Goal: Task Accomplishment & Management: Manage account settings

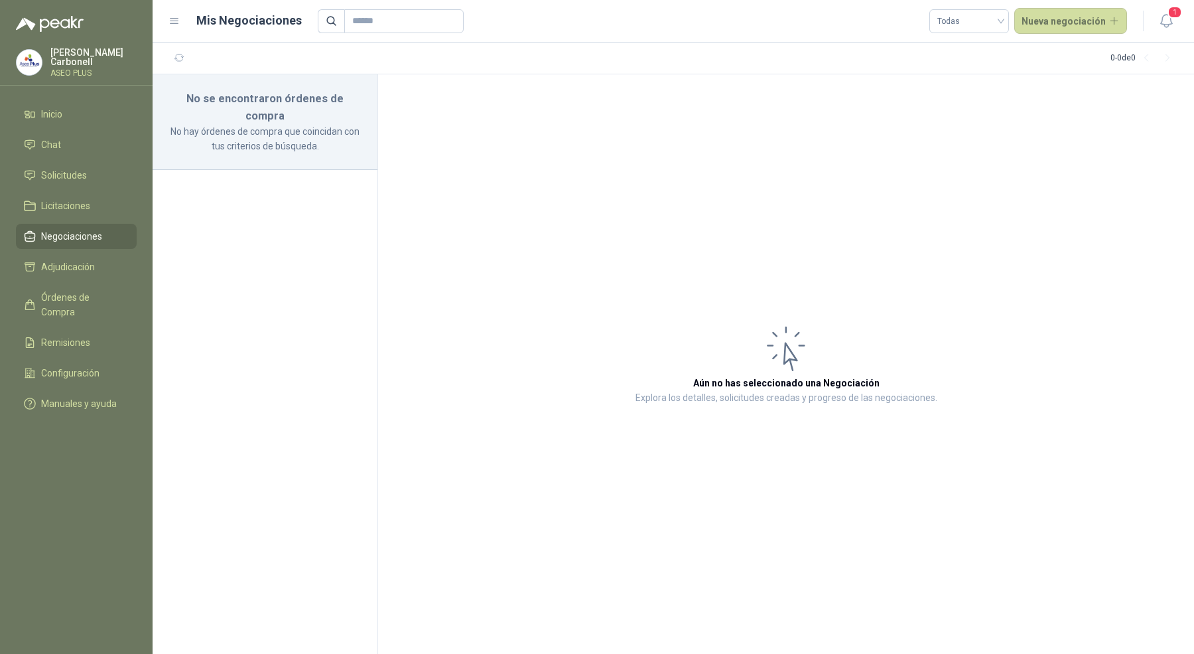
click at [62, 61] on div "[PERSON_NAME] ASEO PLUS" at bounding box center [93, 62] width 86 height 29
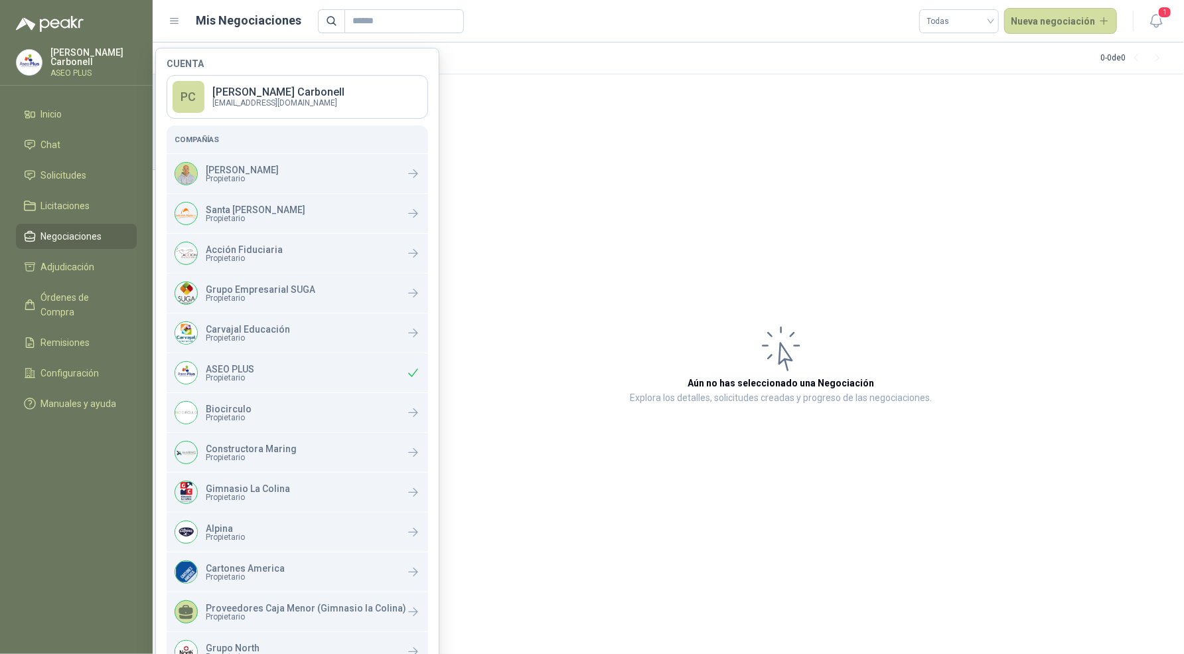
click at [62, 61] on div "[PERSON_NAME] ASEO PLUS" at bounding box center [93, 62] width 86 height 29
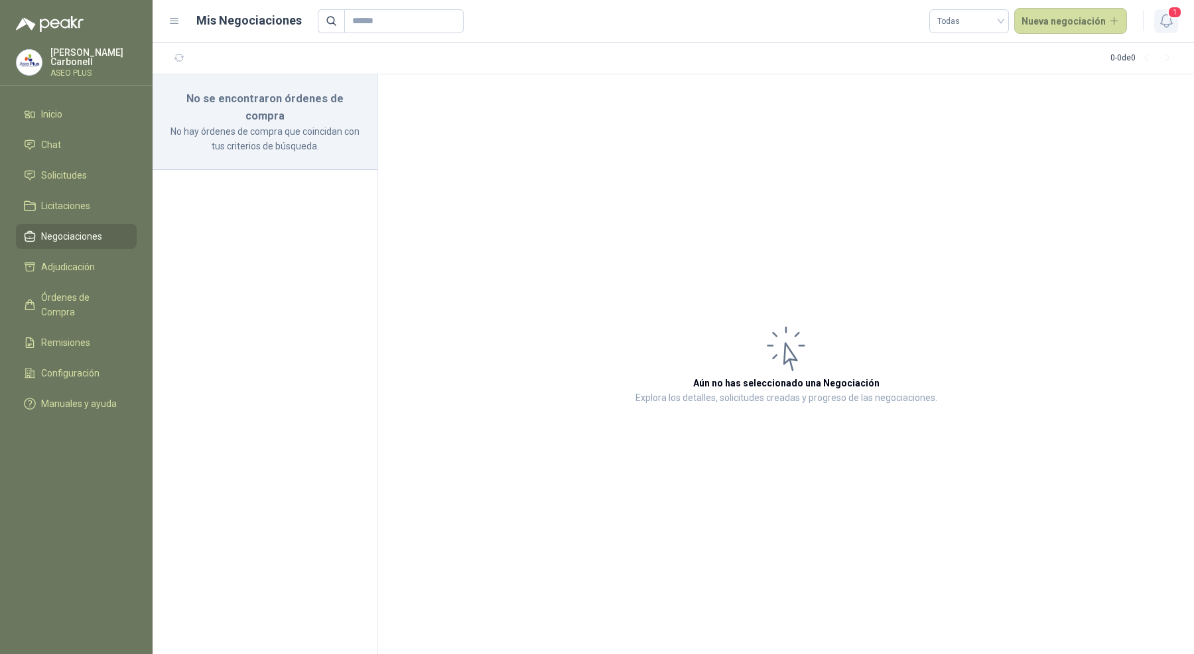
click at [1159, 19] on icon "button" at bounding box center [1167, 21] width 17 height 17
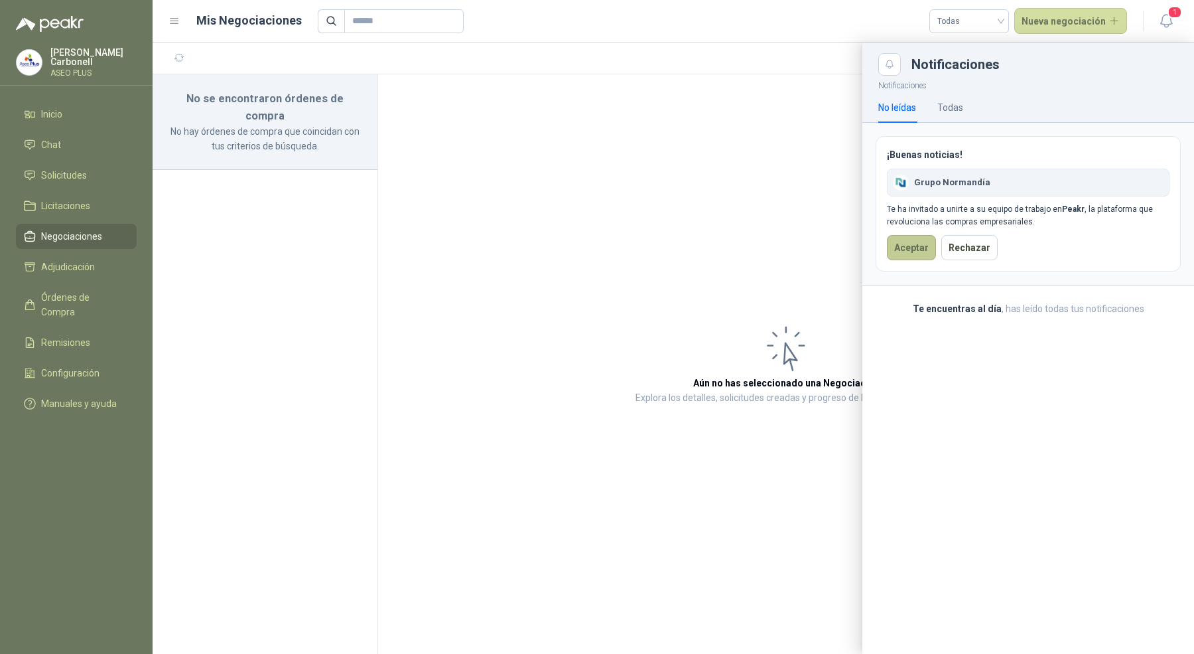
click at [904, 246] on button "Aceptar" at bounding box center [911, 247] width 49 height 25
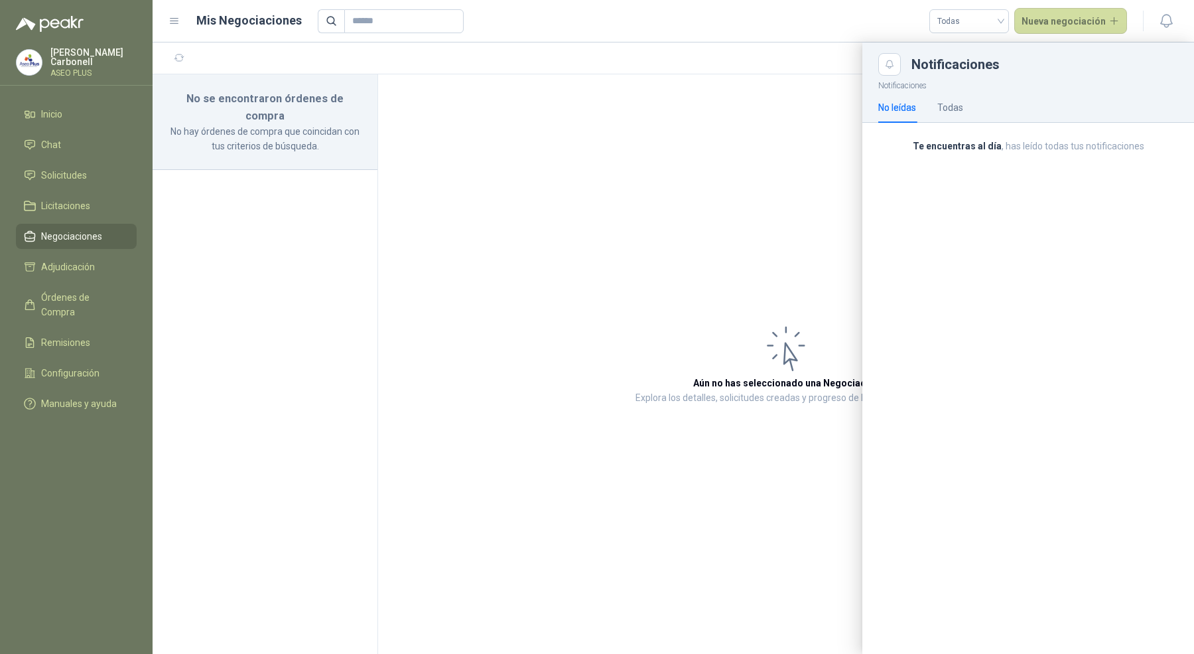
click at [90, 56] on p "[PERSON_NAME]" at bounding box center [93, 57] width 86 height 19
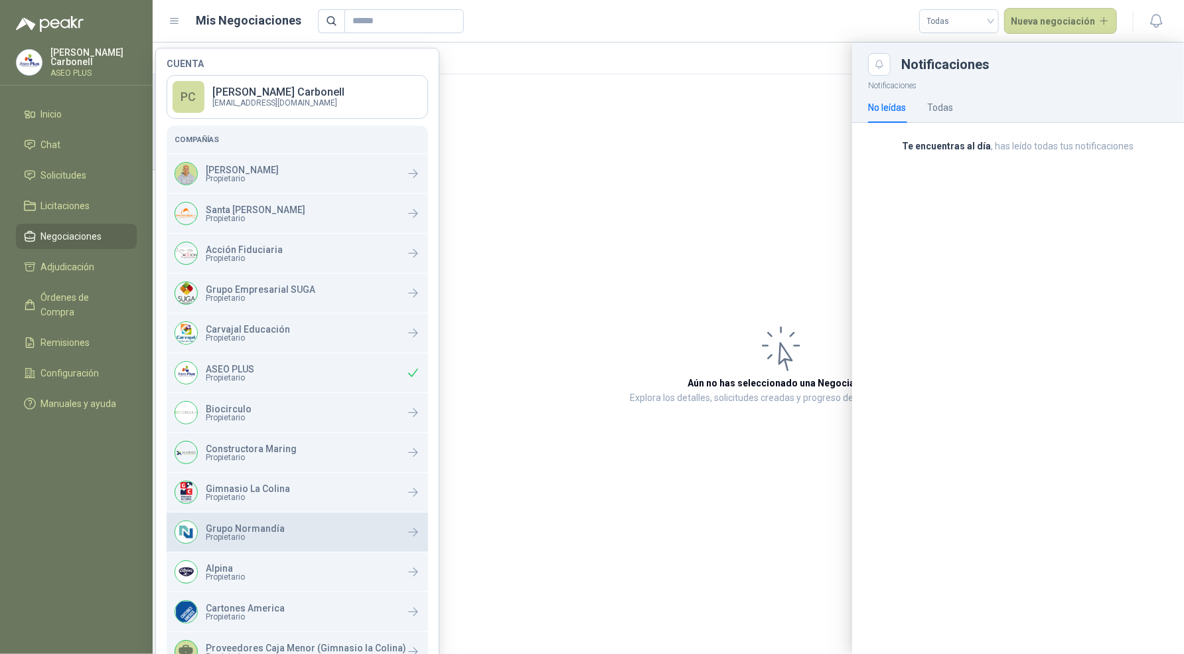
click at [267, 527] on p "Grupo Normandía" at bounding box center [245, 528] width 79 height 9
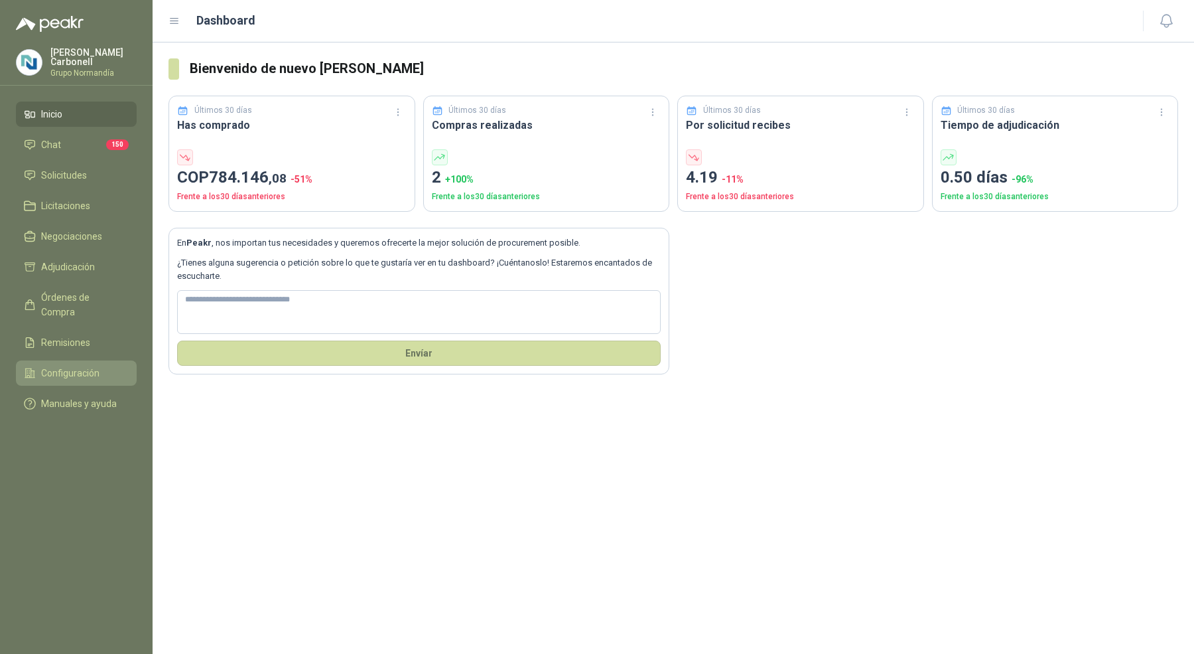
click at [95, 366] on span "Configuración" at bounding box center [70, 373] width 58 height 15
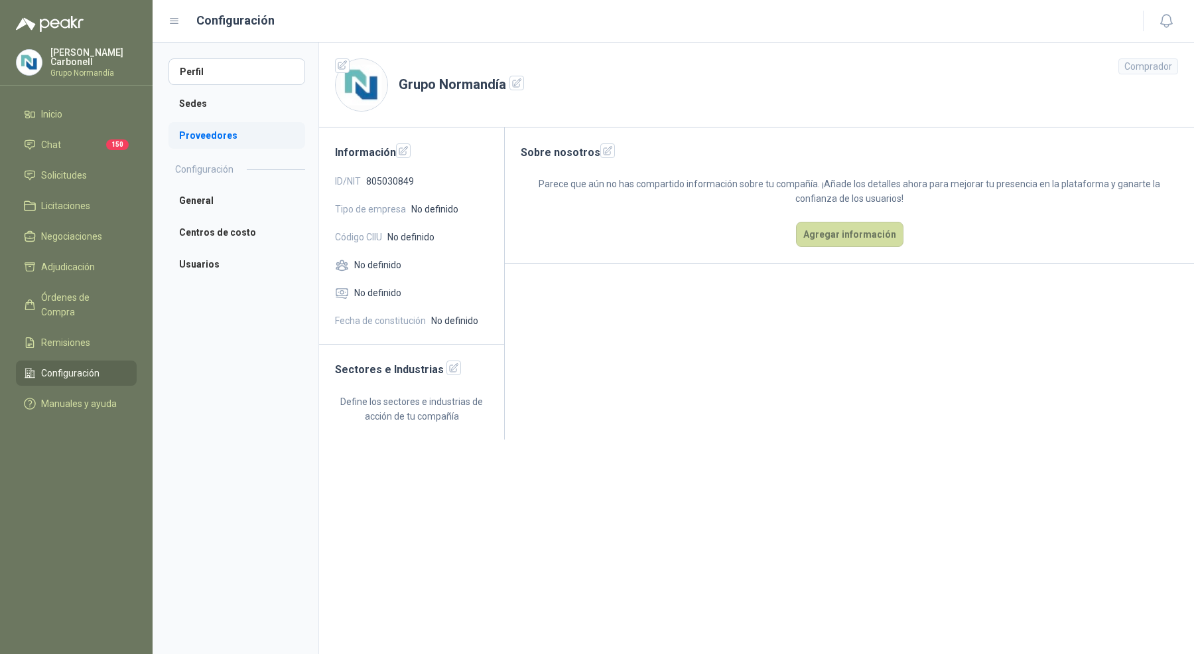
click at [234, 130] on li "Proveedores" at bounding box center [237, 135] width 137 height 27
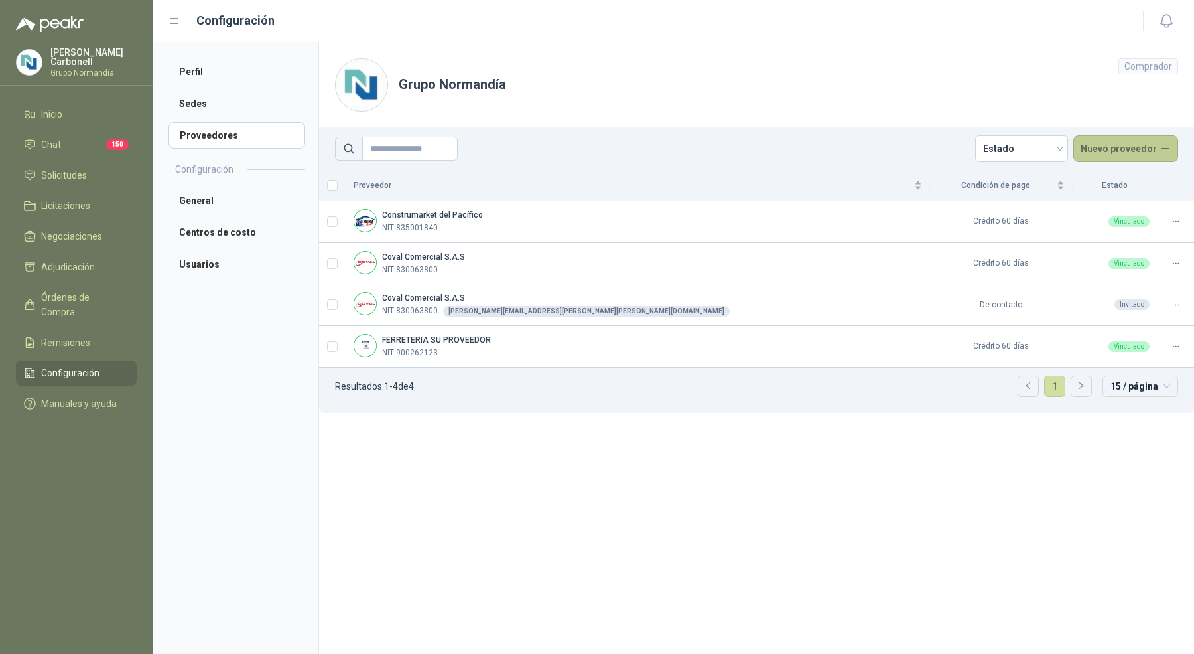
click at [1102, 151] on button "Nuevo proveedor" at bounding box center [1127, 148] width 106 height 27
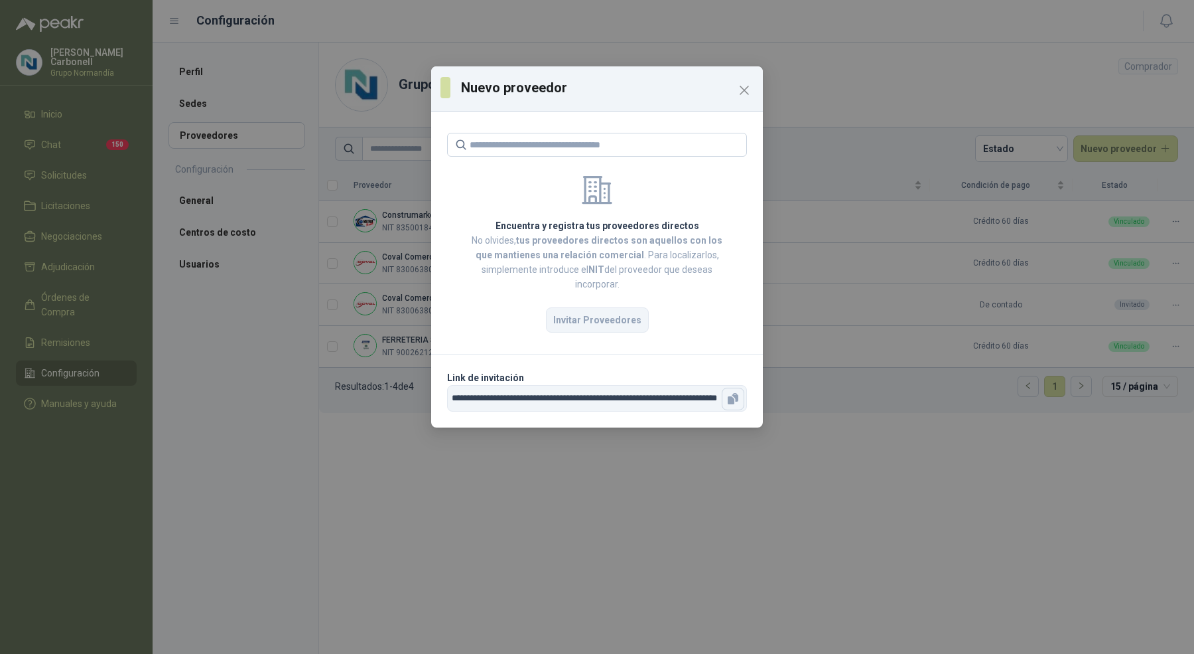
click at [736, 405] on button "button" at bounding box center [733, 399] width 23 height 23
